Goal: Consume media (video, audio): Consume media (video, audio)

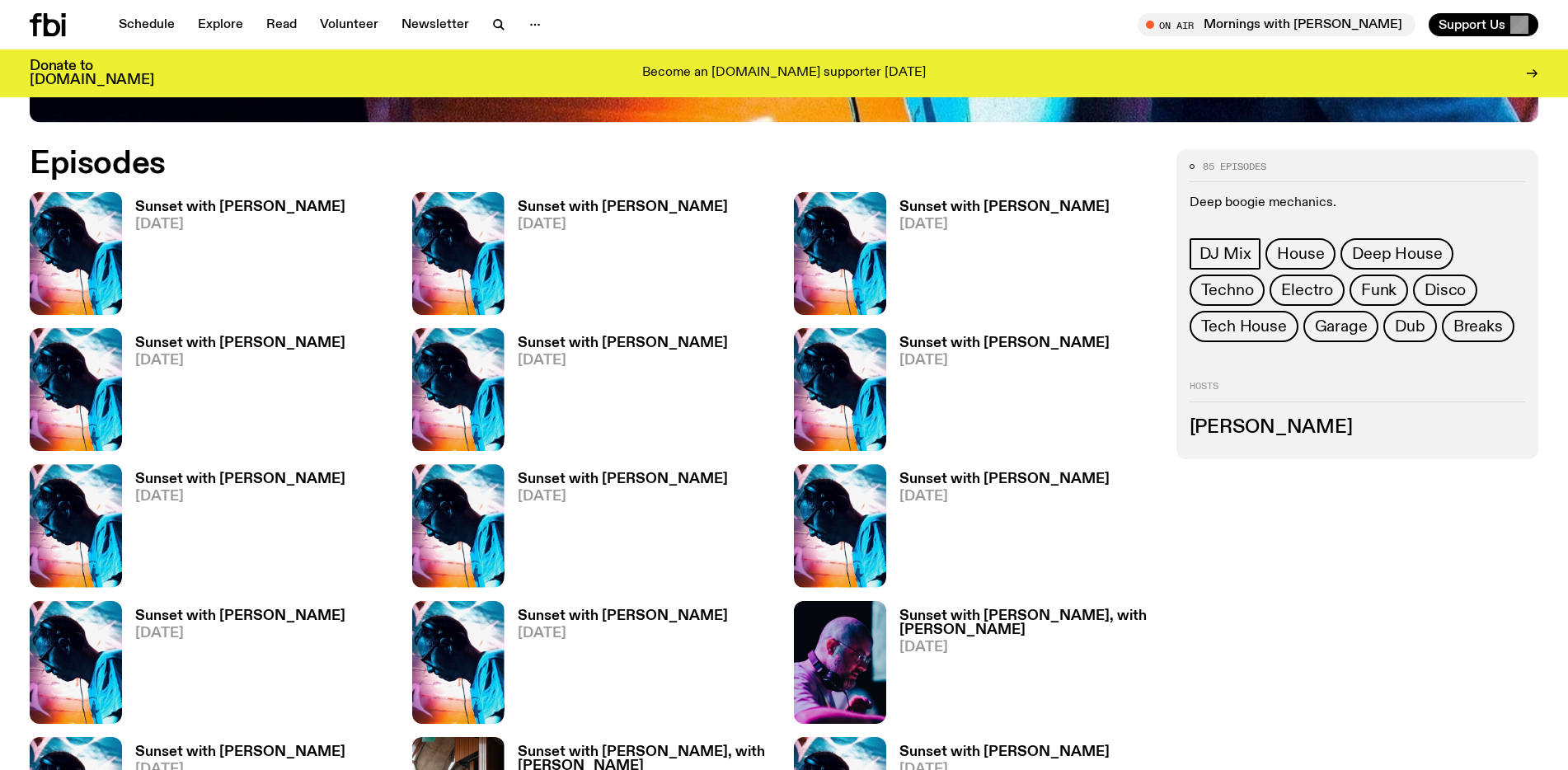
scroll to position [965, 0]
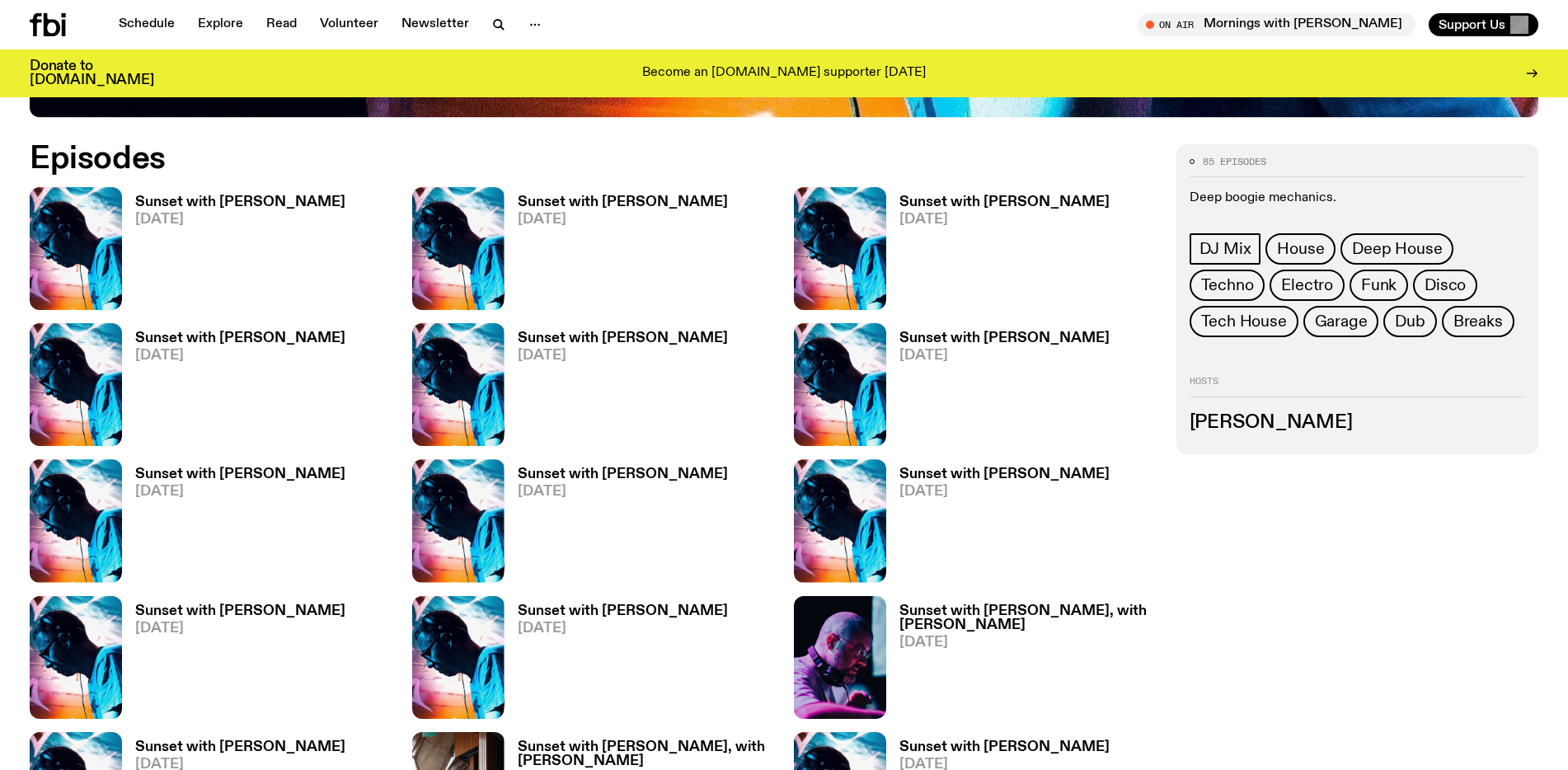
click at [178, 200] on h3 "Sunset with [PERSON_NAME]" at bounding box center [240, 202] width 210 height 14
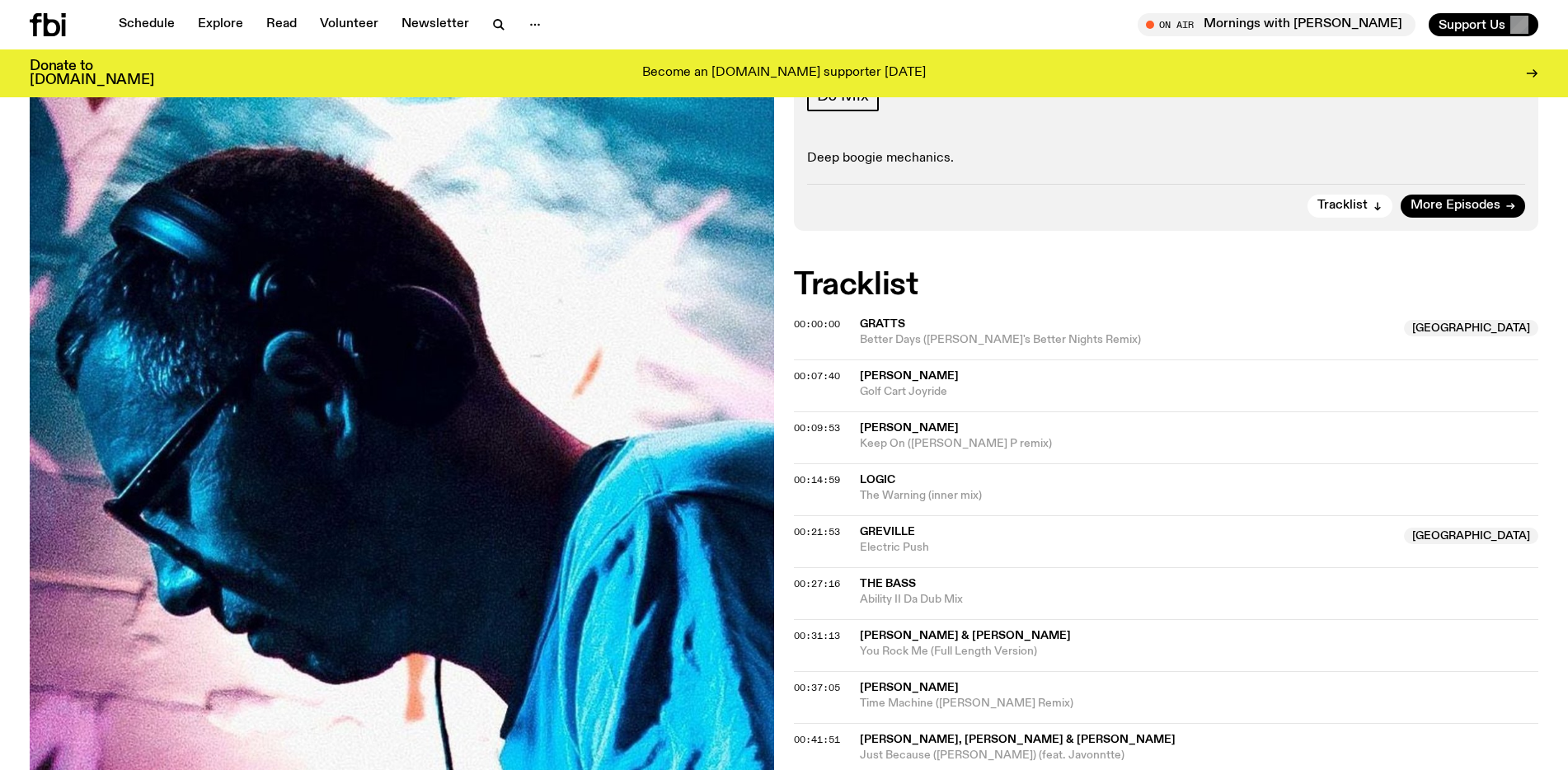
scroll to position [212, 0]
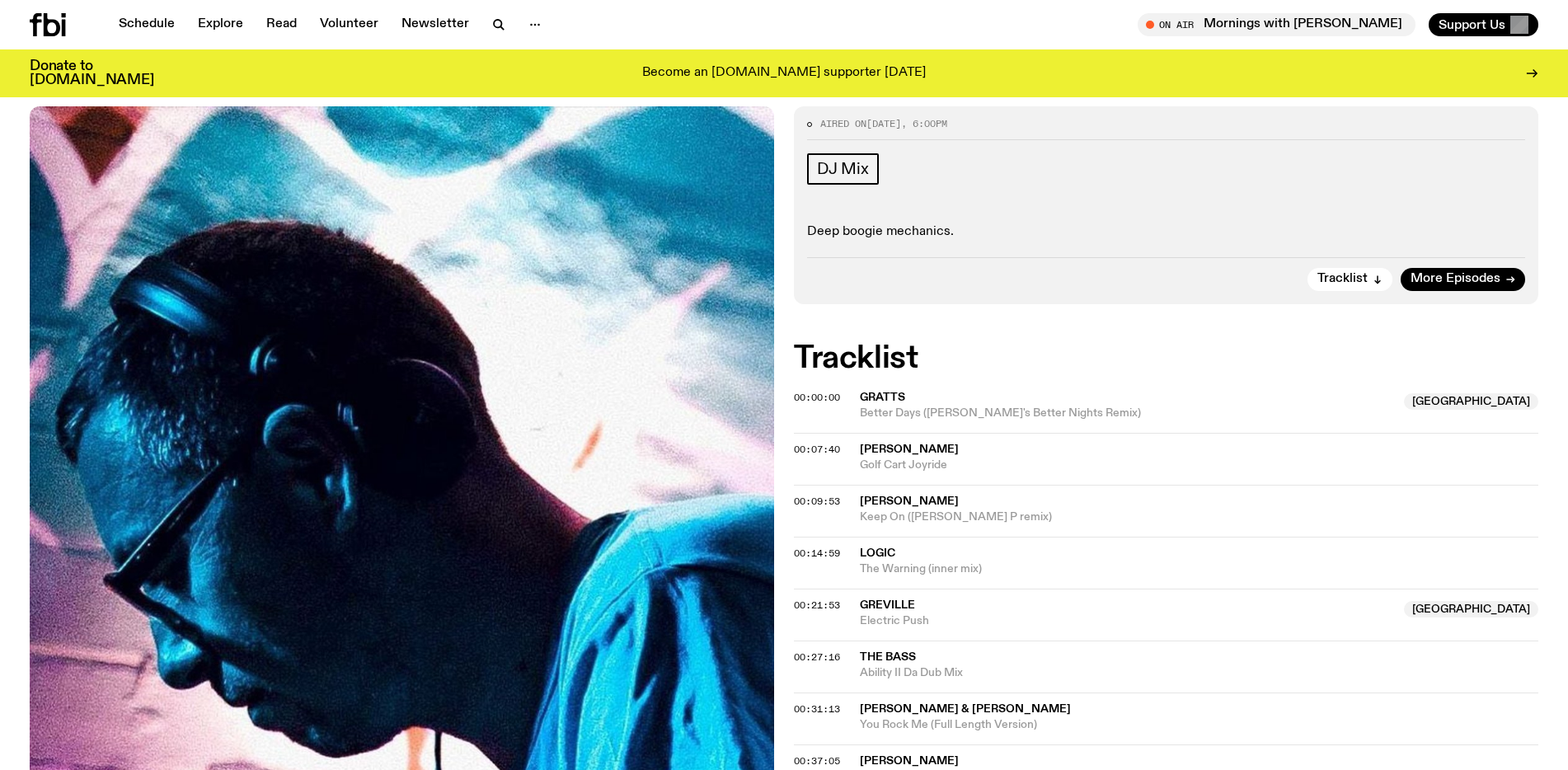
click at [566, 412] on img at bounding box center [402, 603] width 745 height 992
click at [845, 164] on span "DJ Mix" at bounding box center [843, 169] width 52 height 18
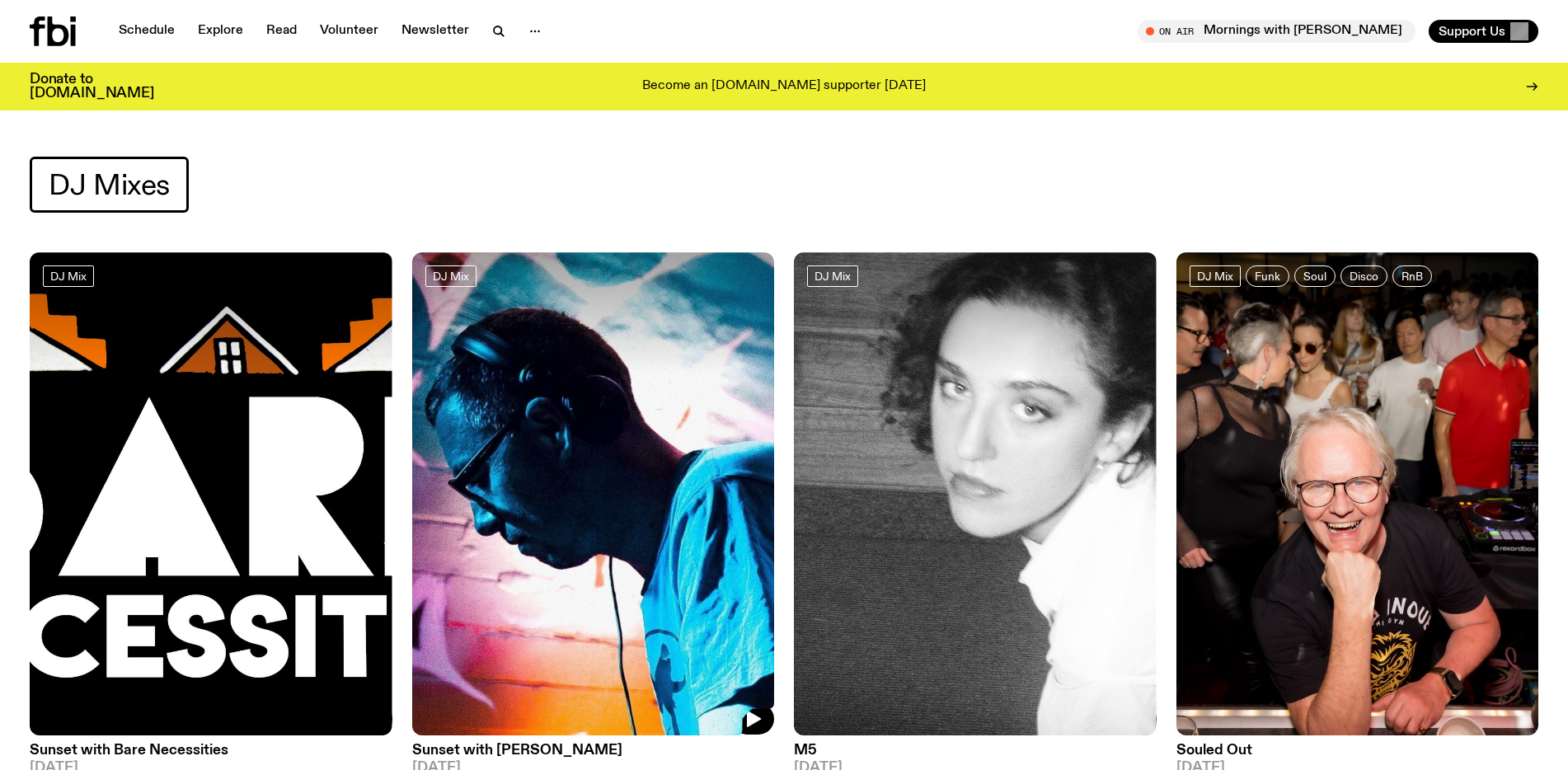
click at [588, 462] on img at bounding box center [593, 494] width 362 height 483
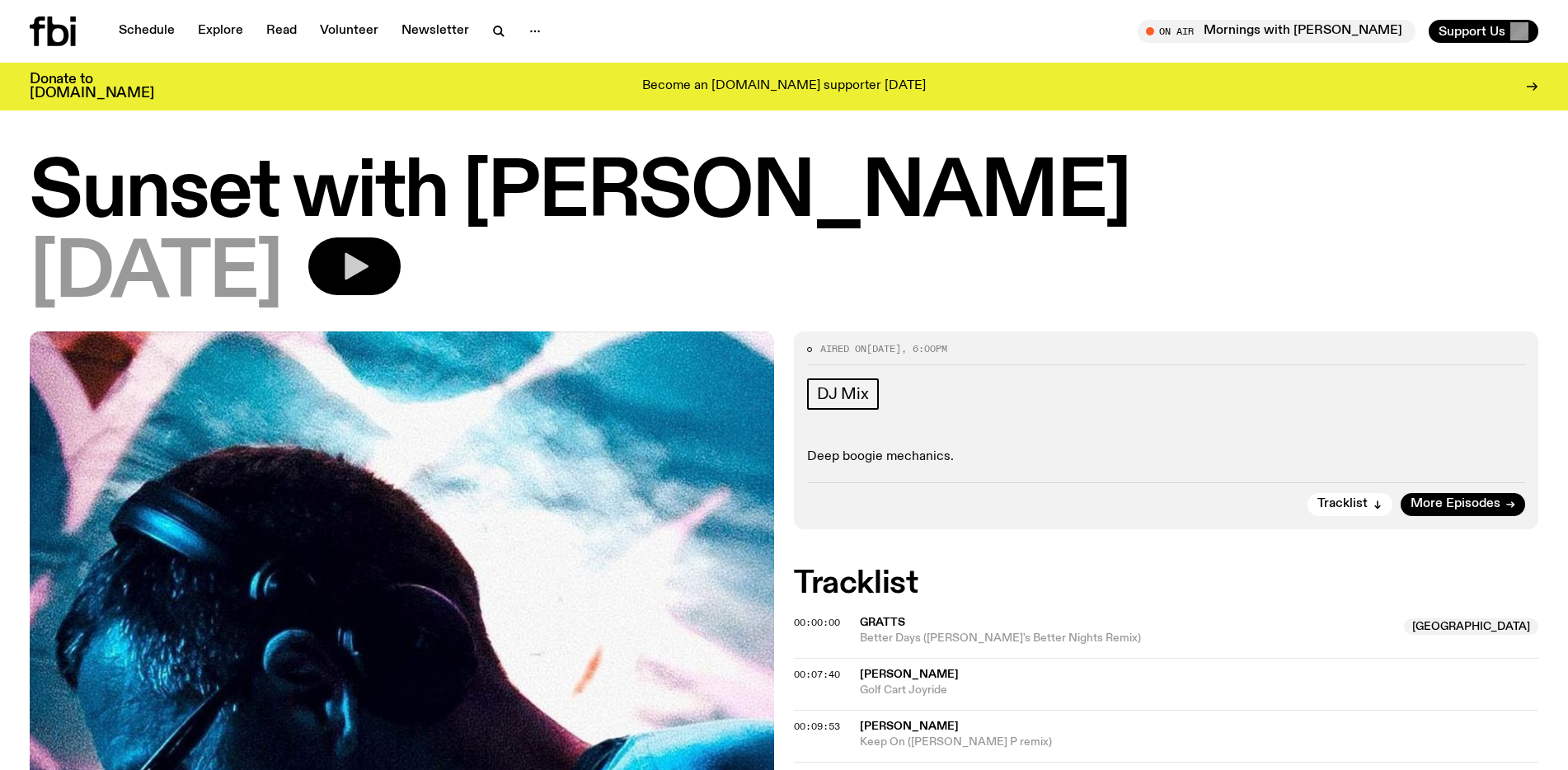
click at [371, 281] on icon "button" at bounding box center [354, 266] width 33 height 33
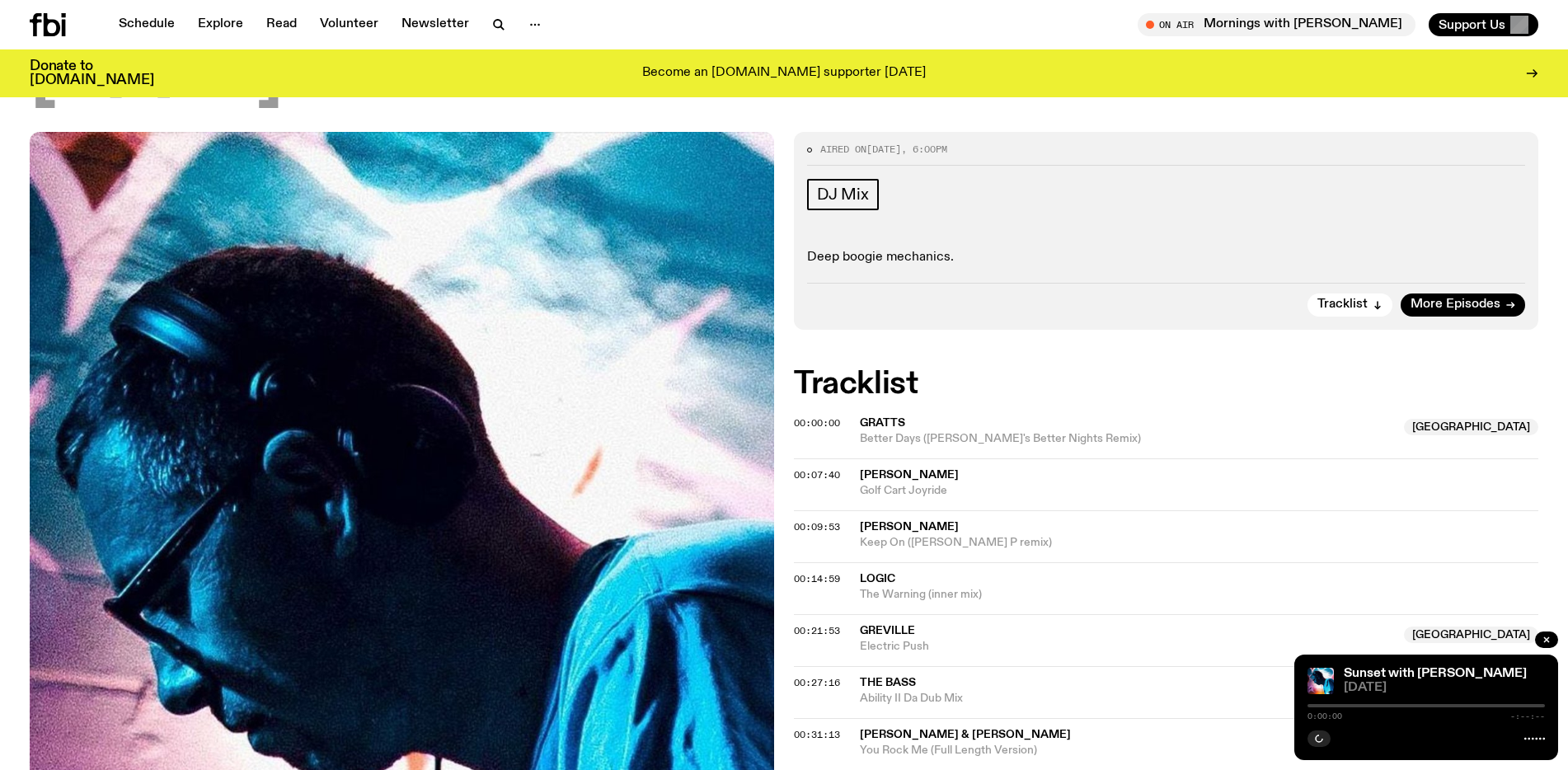
scroll to position [169, 0]
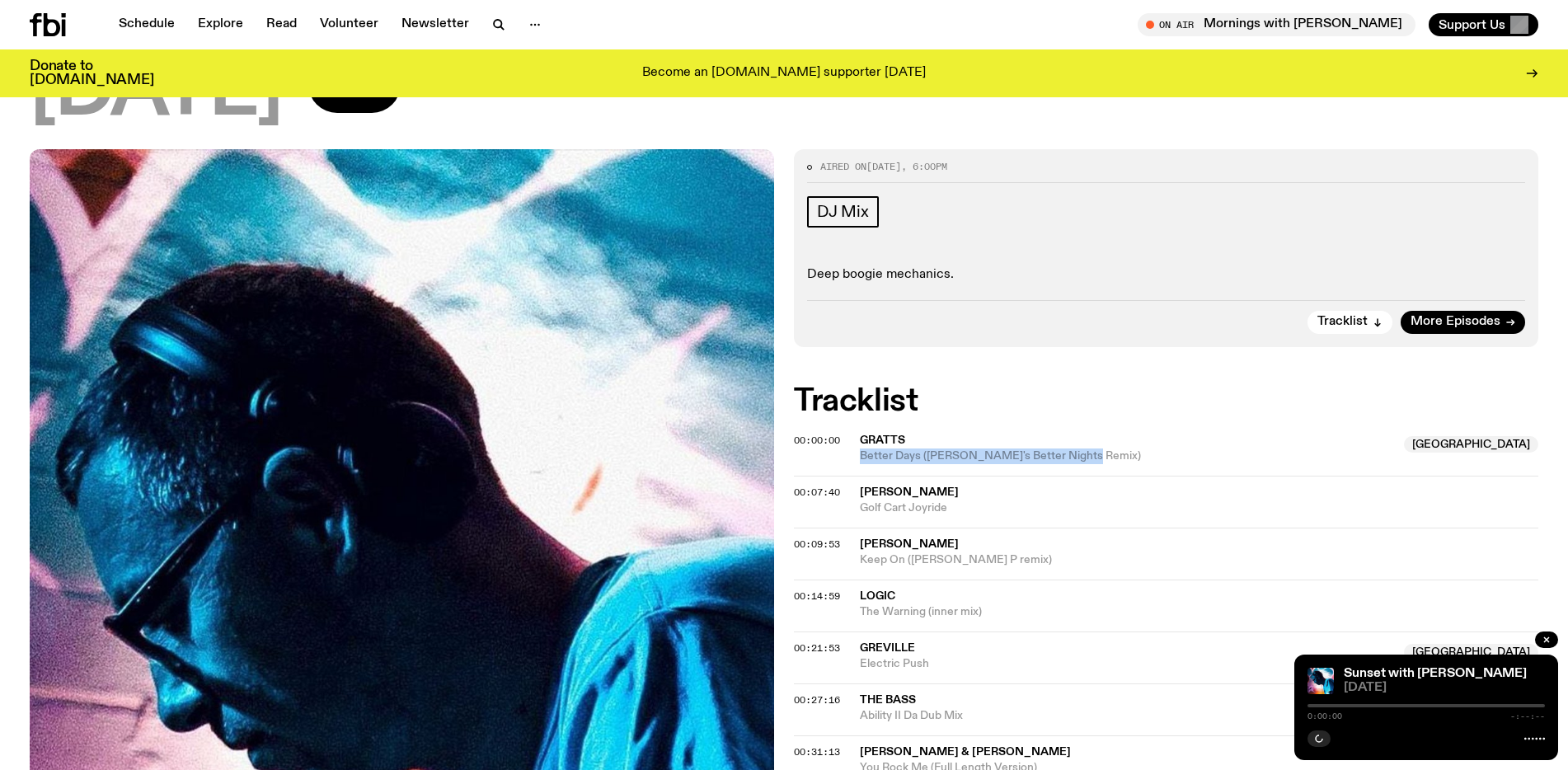
drag, startPoint x: 1090, startPoint y: 452, endPoint x: 852, endPoint y: 455, distance: 238.0
click at [853, 476] on div "00:00:00 Gratts Australia Better Days (Fennec's Better Nights Remix) [GEOGRAPHI…" at bounding box center [1166, 501] width 745 height 52
copy span "Better Days ([PERSON_NAME]'s Better Nights Remix)"
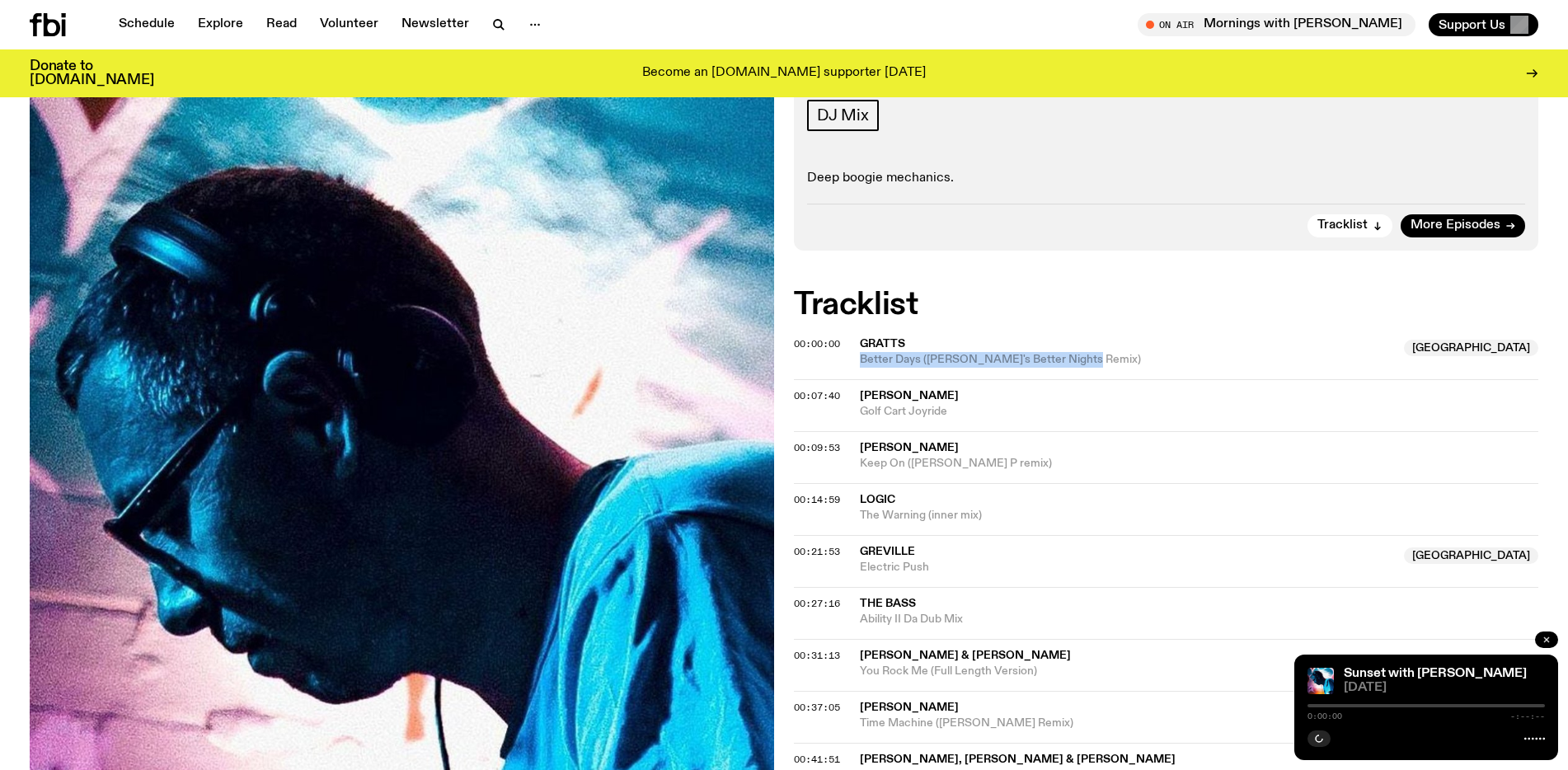
scroll to position [268, 0]
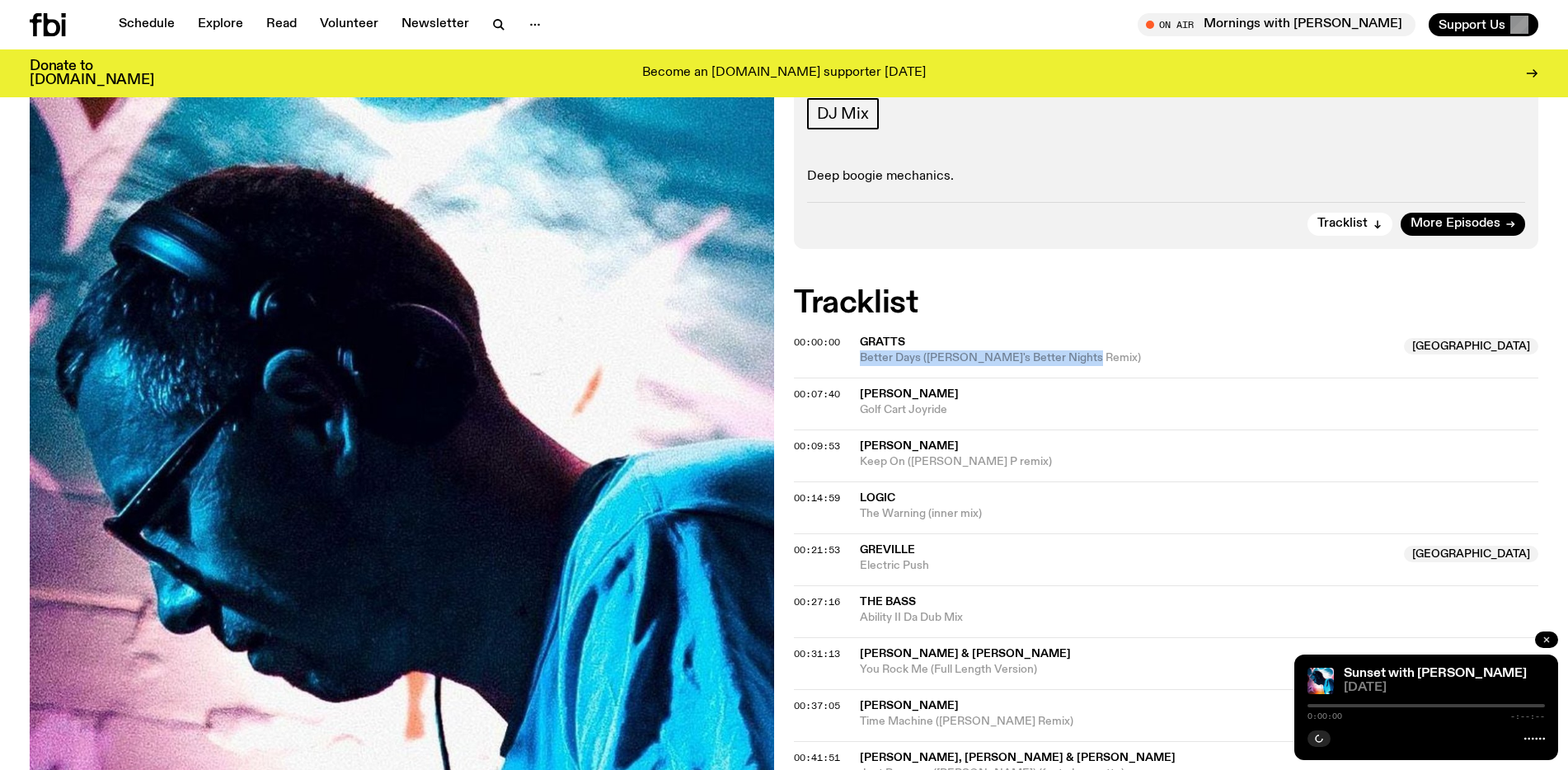
click at [1542, 637] on icon "button" at bounding box center [1546, 639] width 10 height 10
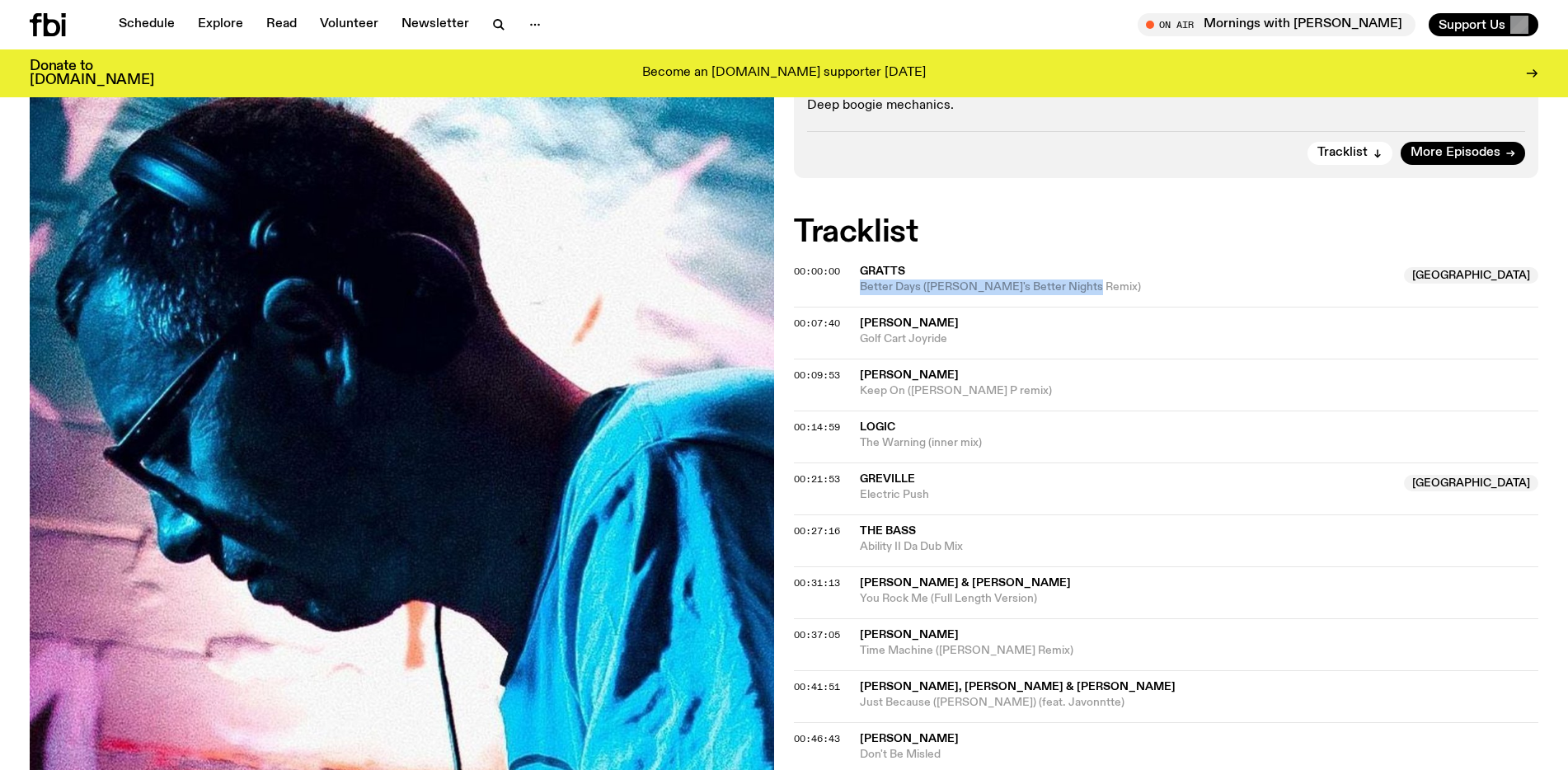
scroll to position [337, 0]
click at [1092, 307] on div "00:00:00 Gratts Australia Better Days (Fennec's Better Nights Remix) [GEOGRAPHI…" at bounding box center [1166, 332] width 745 height 52
drag, startPoint x: 1087, startPoint y: 282, endPoint x: 856, endPoint y: 287, distance: 231.1
click at [856, 307] on div "00:00:00 Gratts Australia Better Days (Fennec's Better Nights Remix) [GEOGRAPHI…" at bounding box center [1166, 332] width 745 height 52
copy span "Better Days ([PERSON_NAME]'s Better Nights Remix)"
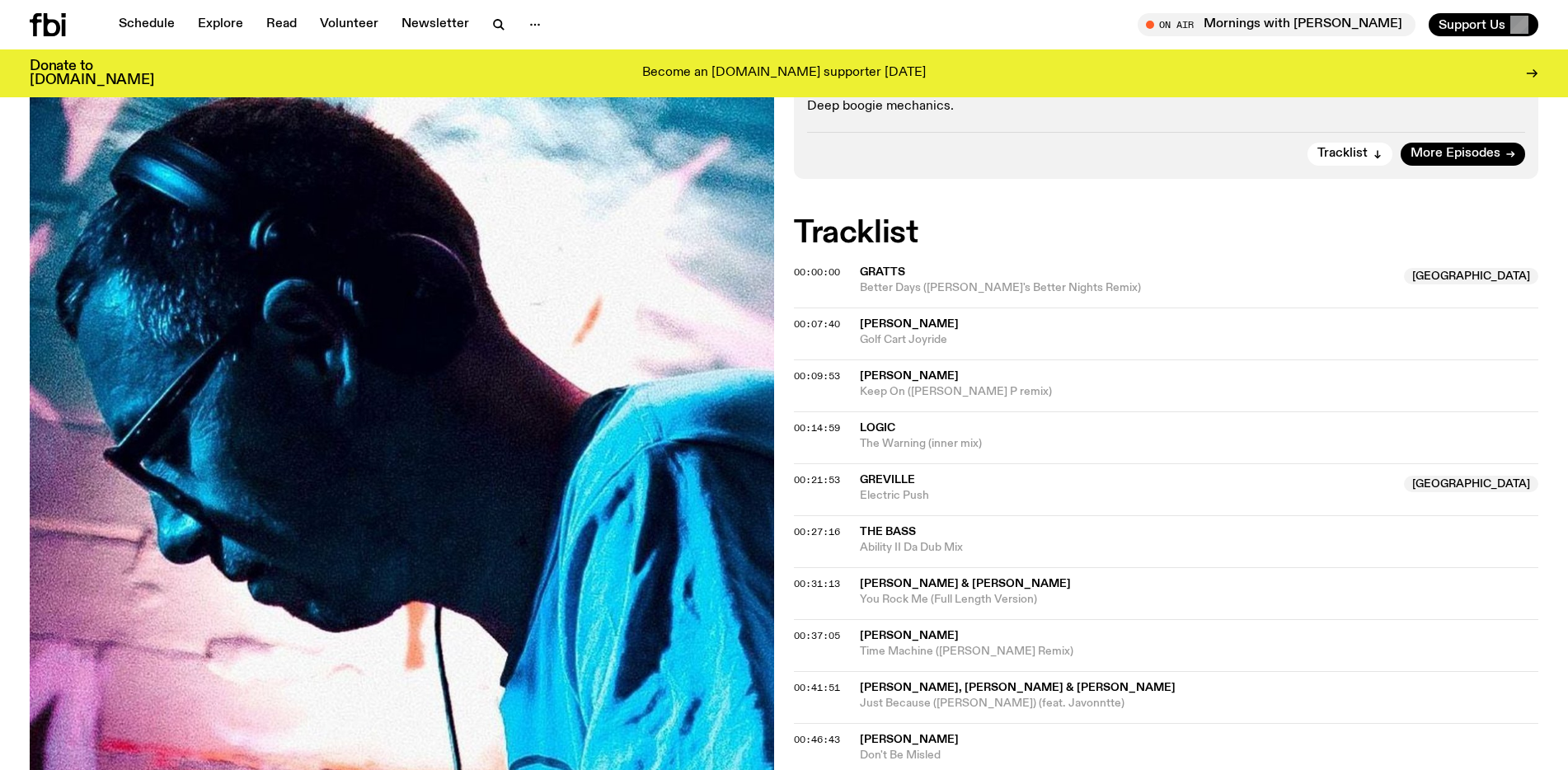
click at [984, 395] on span "Keep On ([PERSON_NAME] P remix)" at bounding box center [1198, 392] width 678 height 16
